Goal: Task Accomplishment & Management: Use online tool/utility

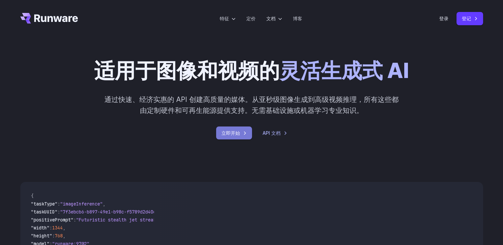
click at [226, 135] on link "立即开始" at bounding box center [234, 133] width 36 height 13
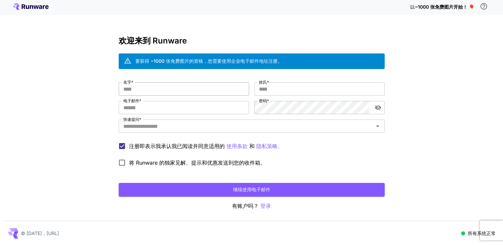
click at [188, 94] on input "名字 *" at bounding box center [184, 88] width 130 height 13
type input "**"
click at [270, 91] on input "姓氏 *" at bounding box center [319, 88] width 130 height 13
type input "****"
click at [193, 108] on input "电子邮件 *" at bounding box center [184, 107] width 130 height 13
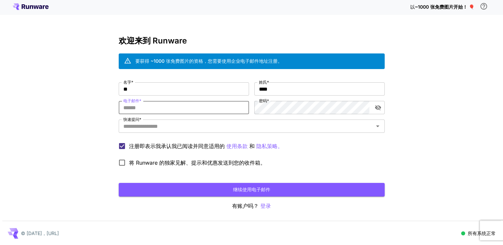
type input "**********"
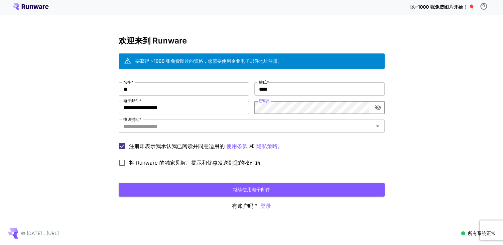
click at [376, 106] on icon "切换密码可见性" at bounding box center [378, 107] width 6 height 5
click at [376, 106] on icon "切换密码可见性" at bounding box center [378, 108] width 6 height 4
click at [184, 129] on input "快速提问 *" at bounding box center [246, 126] width 251 height 9
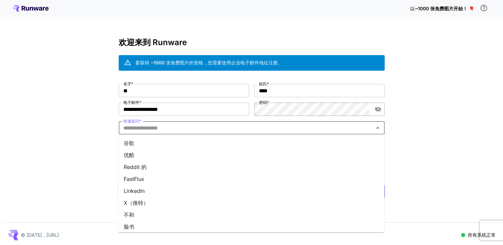
drag, startPoint x: 145, startPoint y: 143, endPoint x: 150, endPoint y: 150, distance: 8.7
click at [144, 143] on li "谷歌" at bounding box center [251, 143] width 266 height 12
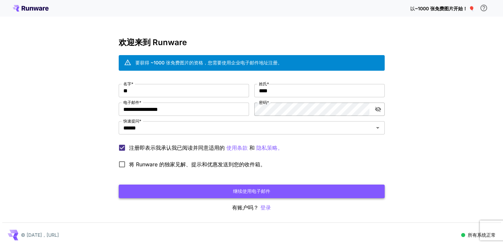
click at [182, 185] on button "继续使用电子邮件" at bounding box center [252, 192] width 266 height 14
click button "继续使用电子邮件" at bounding box center [252, 192] width 266 height 14
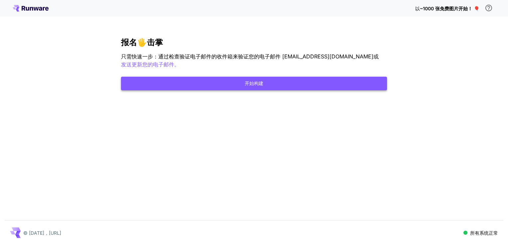
click at [267, 82] on button "开始构建" at bounding box center [254, 84] width 266 height 14
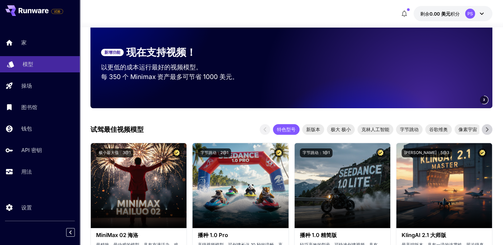
scroll to position [67, 0]
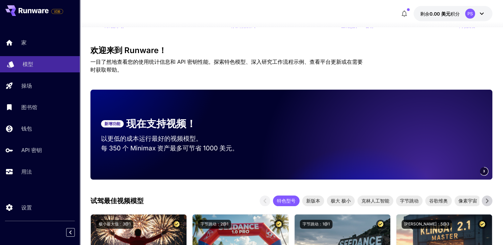
click at [36, 60] on link "模型" at bounding box center [40, 64] width 80 height 16
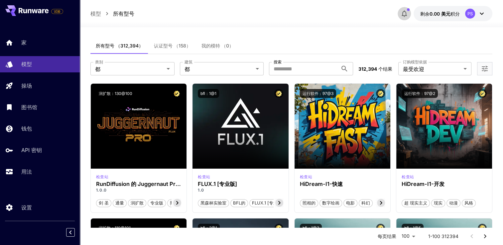
click at [402, 14] on icon "button" at bounding box center [404, 14] width 8 height 8
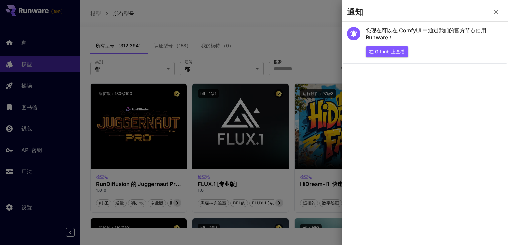
click at [496, 11] on icon "button" at bounding box center [496, 12] width 5 height 5
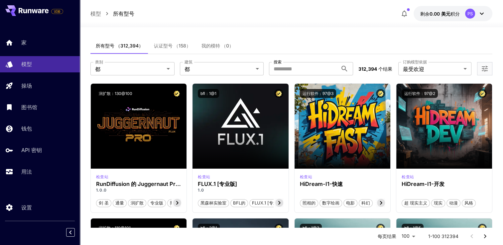
click at [467, 15] on div "PS" at bounding box center [470, 14] width 10 height 10
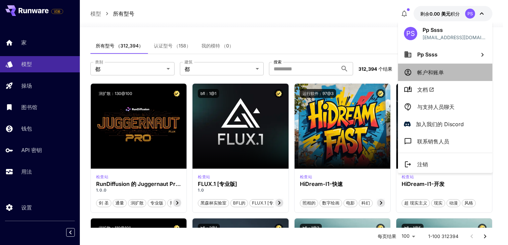
click at [466, 68] on li "帐户和账单" at bounding box center [445, 72] width 94 height 17
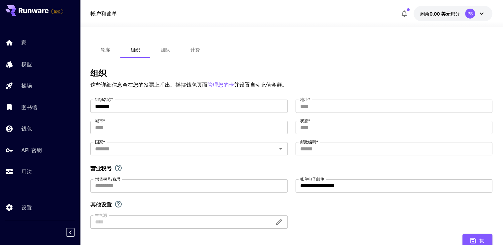
click at [106, 48] on span "轮廓" at bounding box center [105, 50] width 9 height 6
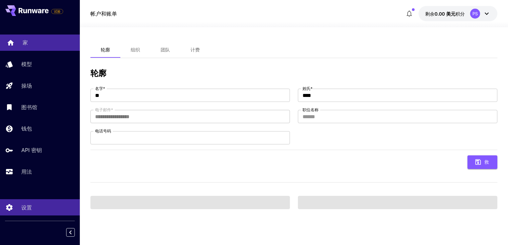
click at [39, 47] on link "家" at bounding box center [40, 43] width 80 height 16
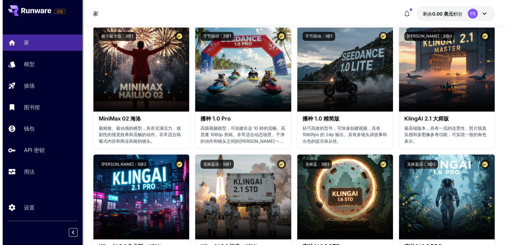
scroll to position [266, 0]
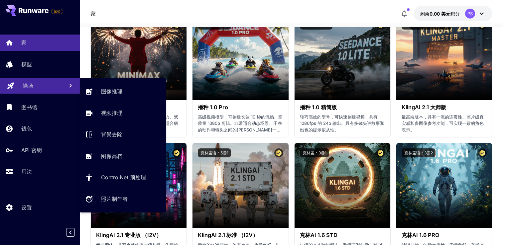
click at [48, 79] on link "操场" at bounding box center [40, 86] width 80 height 16
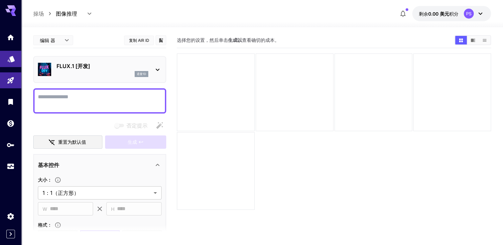
click at [9, 58] on icon "模型" at bounding box center [11, 57] width 8 height 8
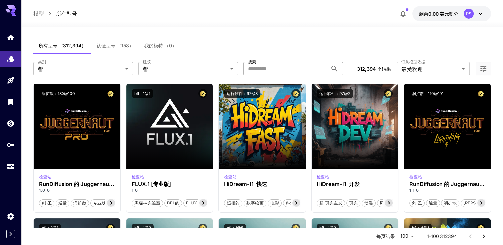
click at [255, 71] on input "搜索" at bounding box center [285, 68] width 84 height 13
type input "***"
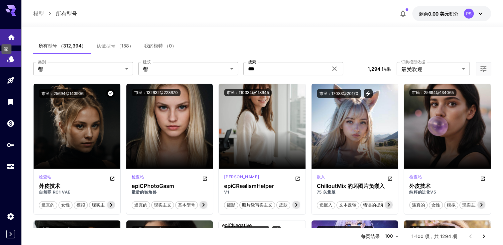
click at [12, 35] on icon "家" at bounding box center [11, 36] width 7 height 6
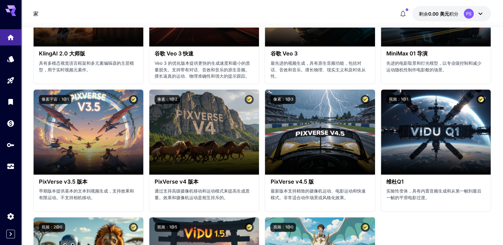
scroll to position [532, 0]
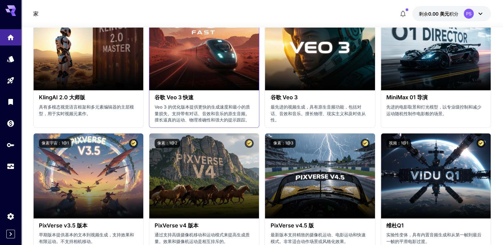
click at [197, 97] on h3 "谷歌 Veo 3 快速" at bounding box center [204, 97] width 99 height 6
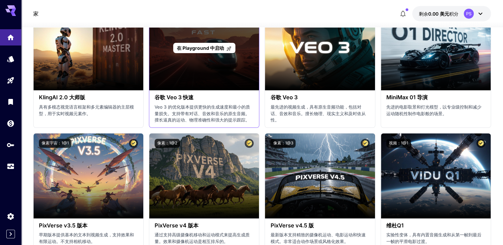
click at [206, 74] on div "在 Playground 中启动" at bounding box center [204, 47] width 110 height 85
click at [197, 48] on span "在 Playground 中启动" at bounding box center [200, 48] width 47 height 6
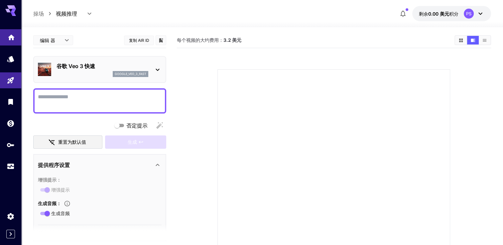
click at [13, 42] on link at bounding box center [10, 37] width 21 height 16
